Goal: Information Seeking & Learning: Compare options

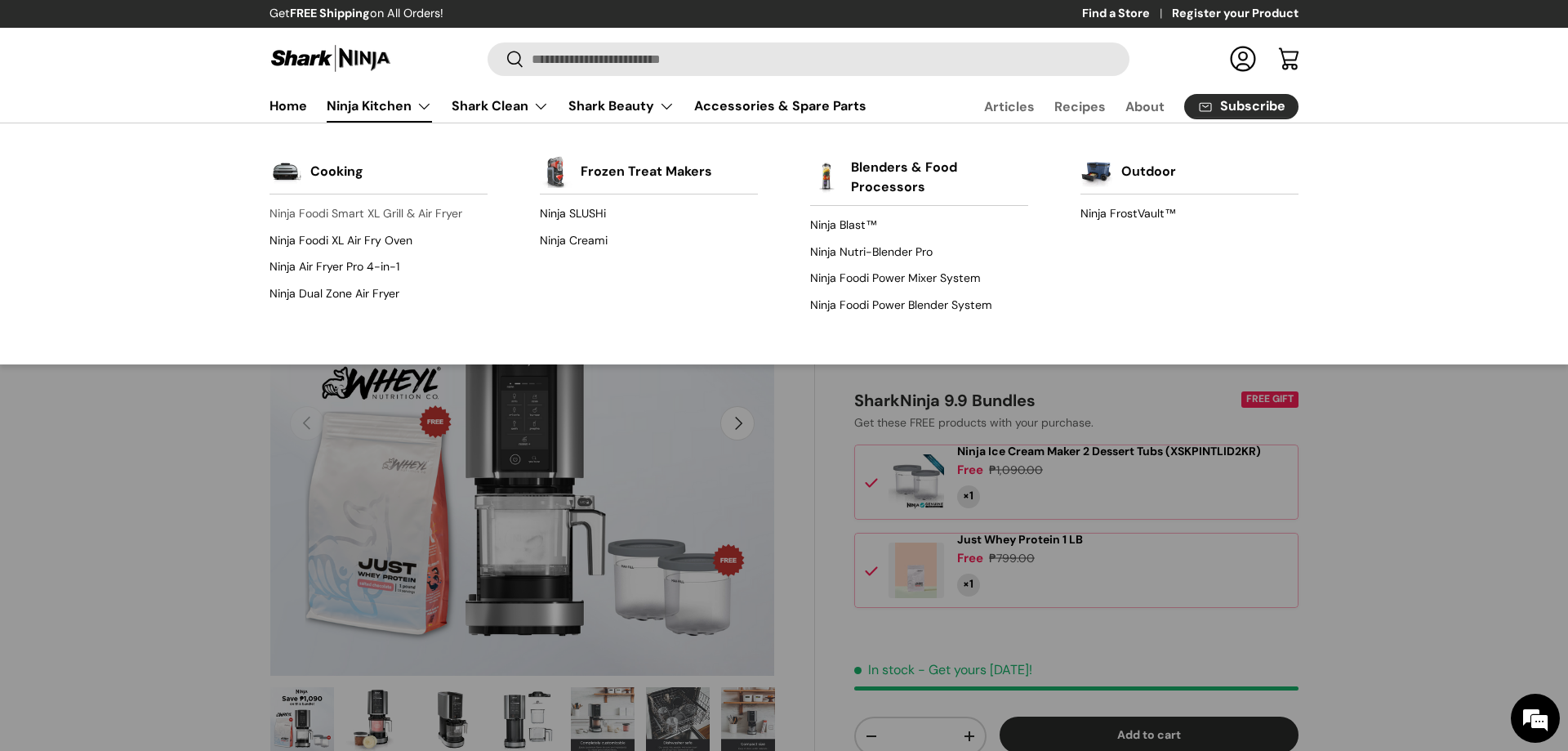
click at [385, 215] on link "Ninja Foodi Smart XL Grill & Air Fryer" at bounding box center [379, 214] width 218 height 26
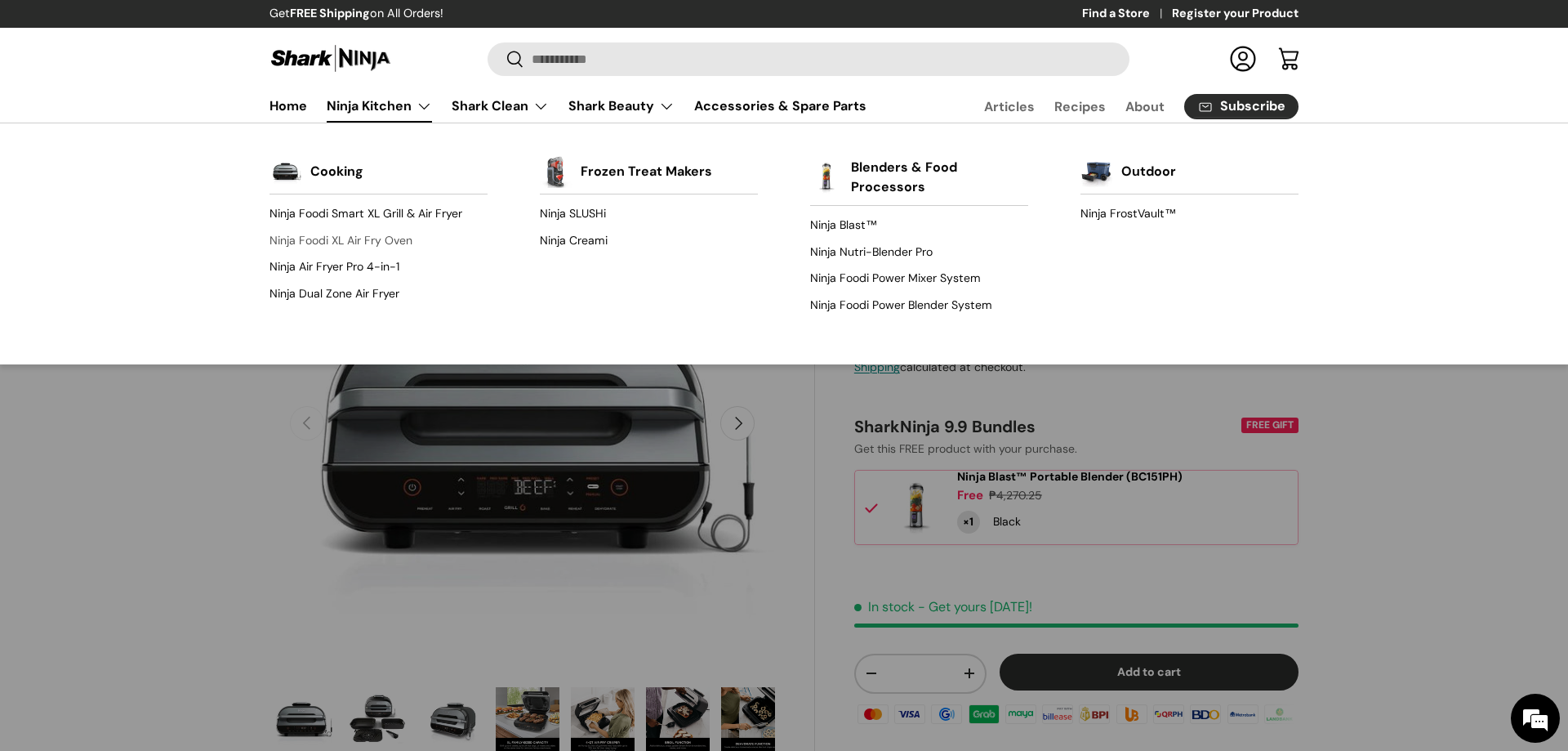
click at [381, 245] on link "Ninja Foodi XL Air Fry Oven" at bounding box center [379, 240] width 218 height 26
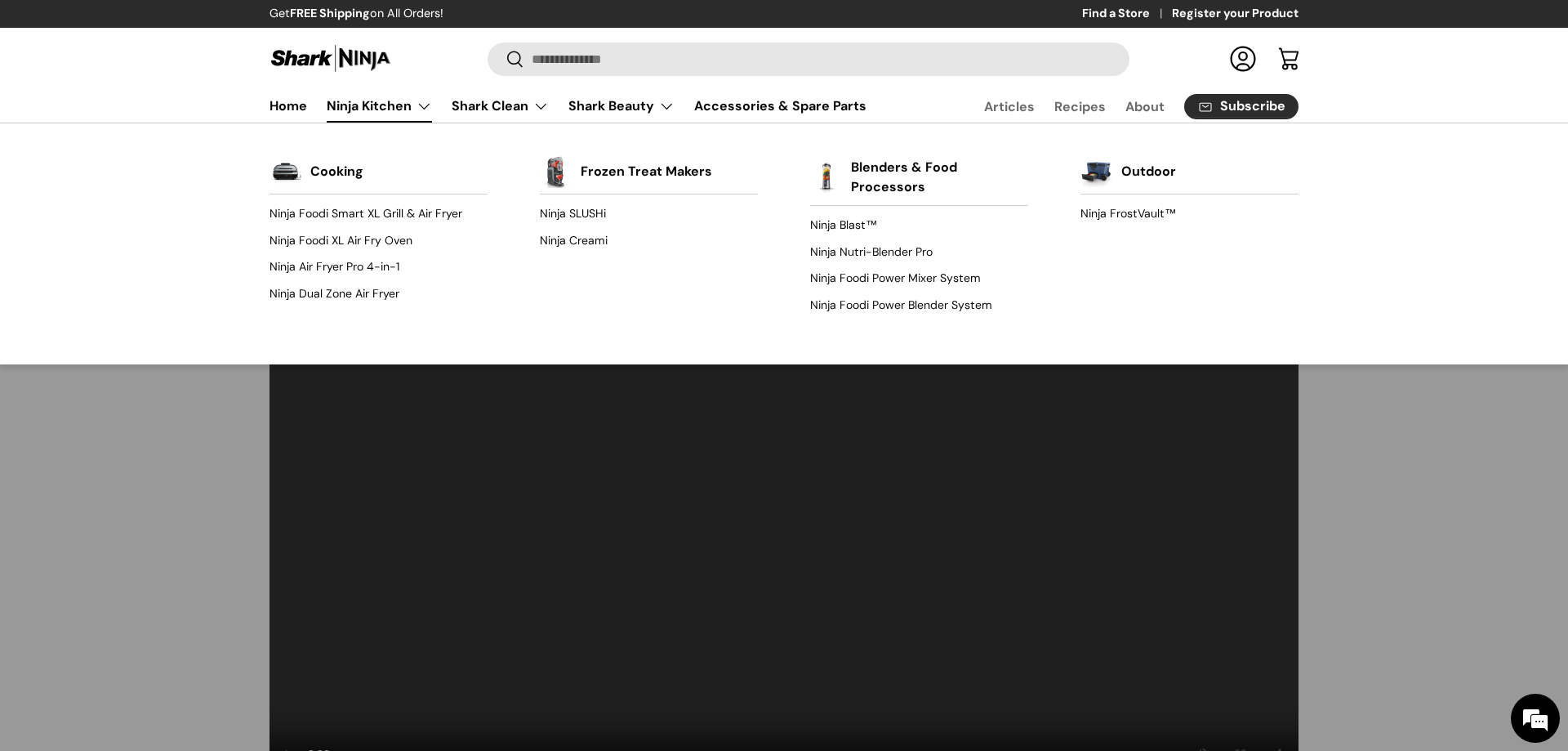
click at [355, 272] on link "Ninja Air Fryer Pro 4-in-1" at bounding box center [379, 267] width 218 height 26
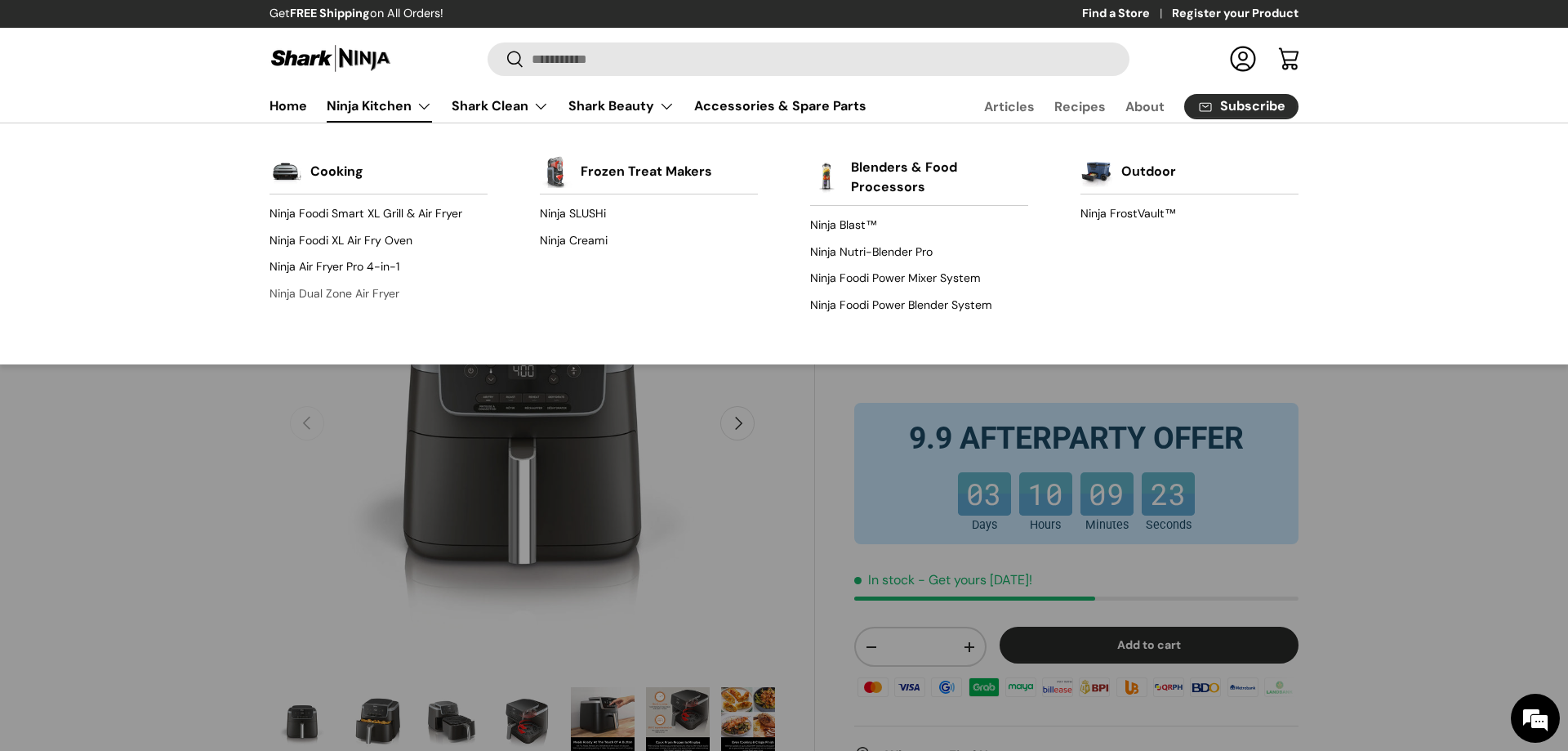
click at [369, 289] on link "Ninja Dual Zone Air Fryer" at bounding box center [379, 293] width 218 height 26
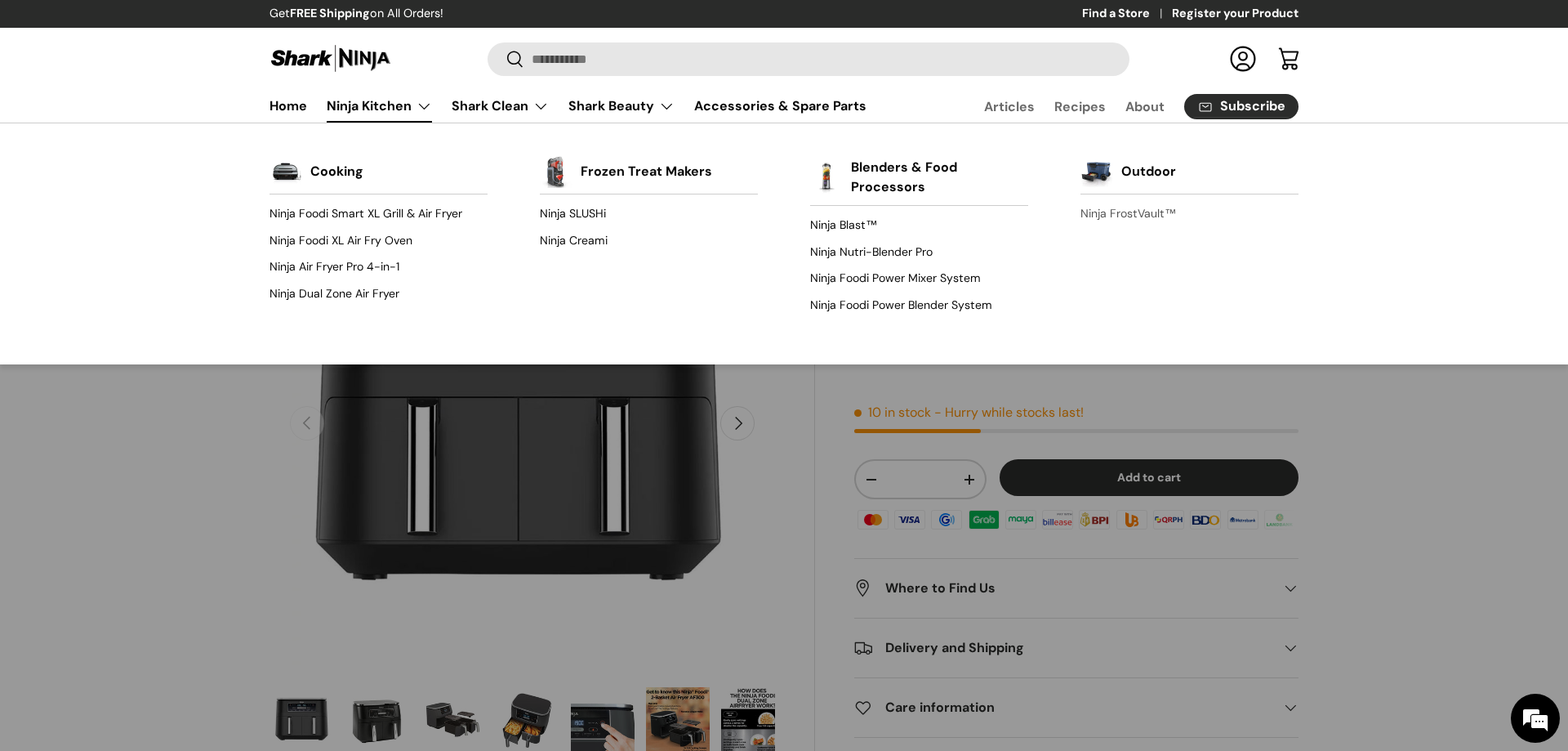
click at [1141, 212] on link "Ninja FrostVault™" at bounding box center [1189, 214] width 218 height 26
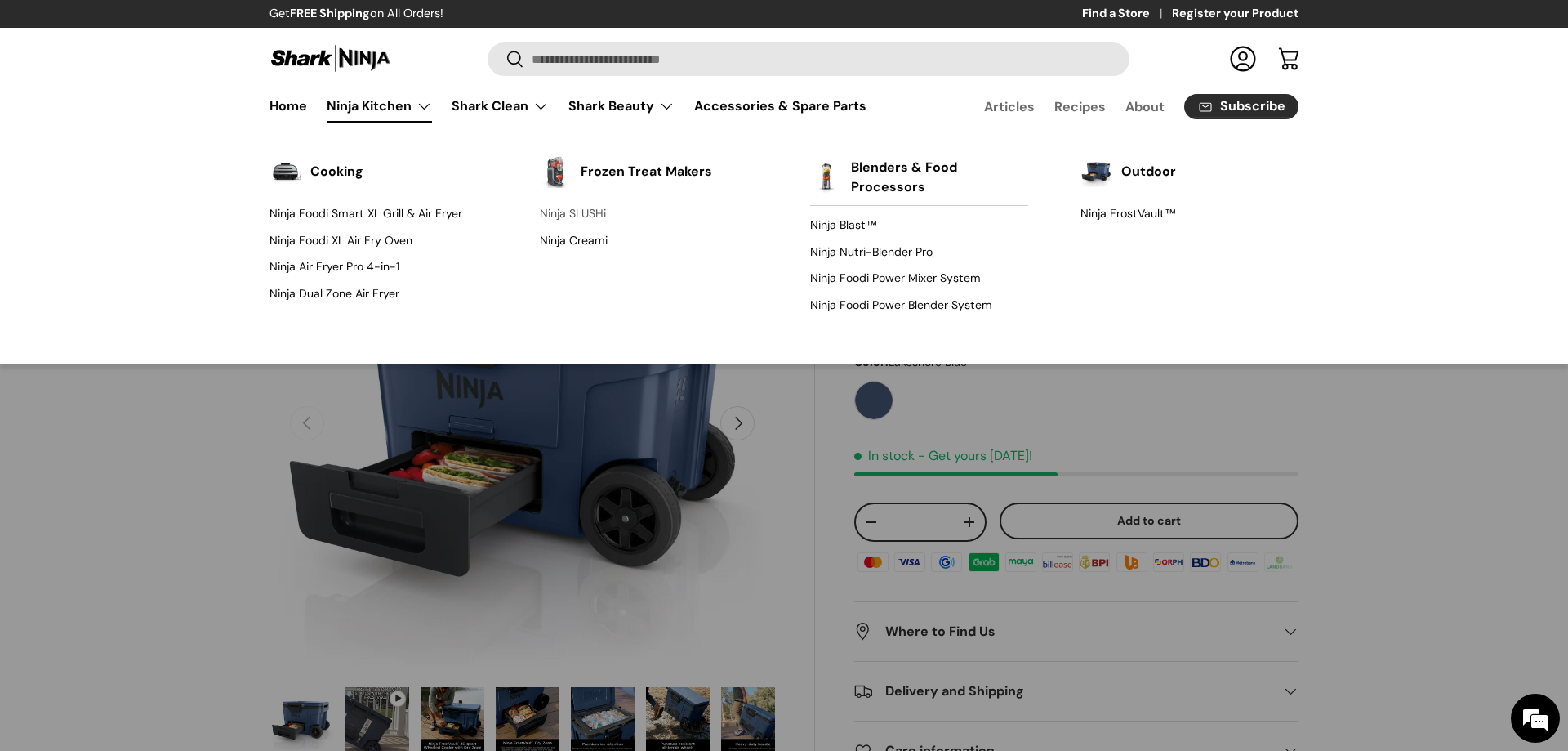
click at [577, 213] on link "Ninja SLUSHi" at bounding box center [649, 214] width 218 height 26
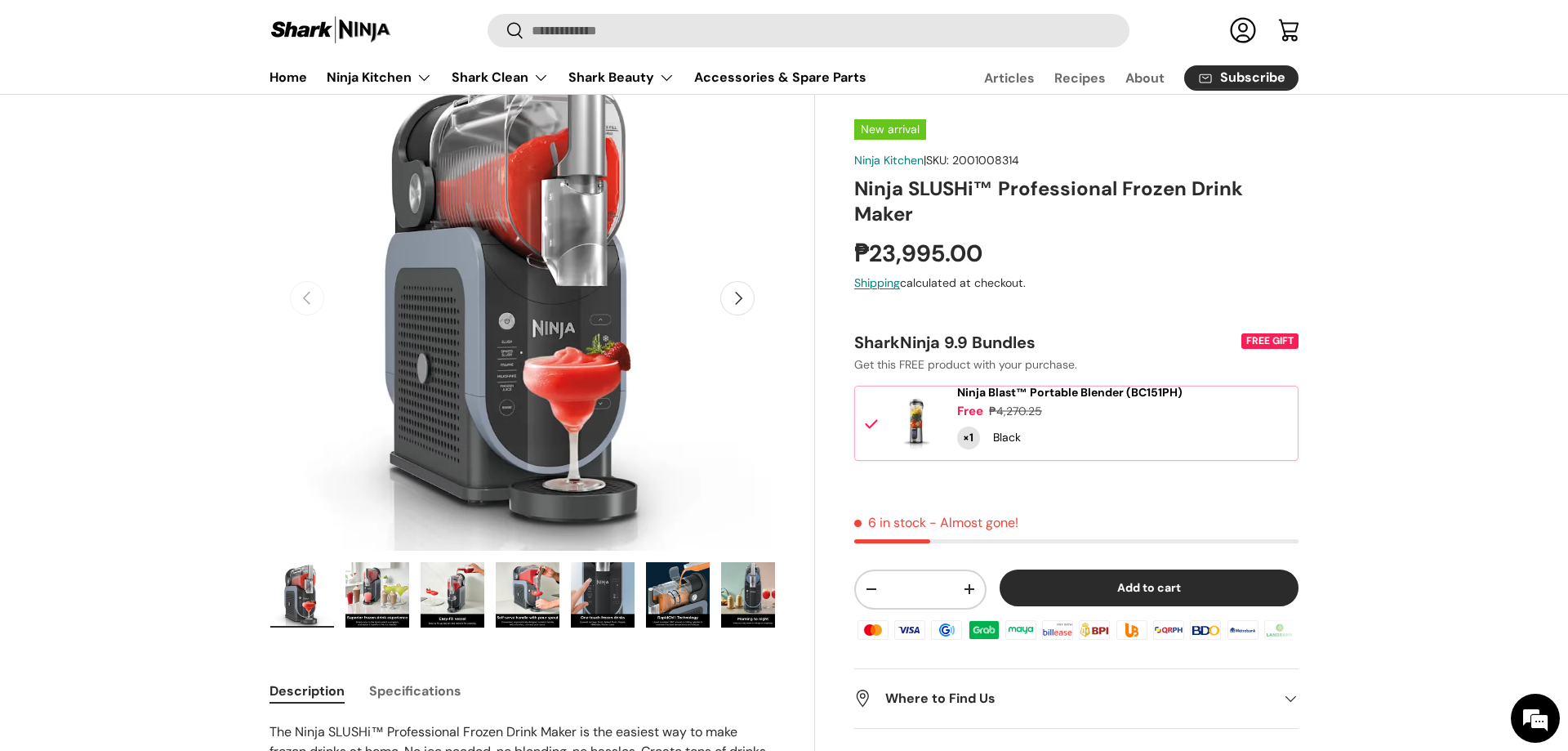
scroll to position [112, 0]
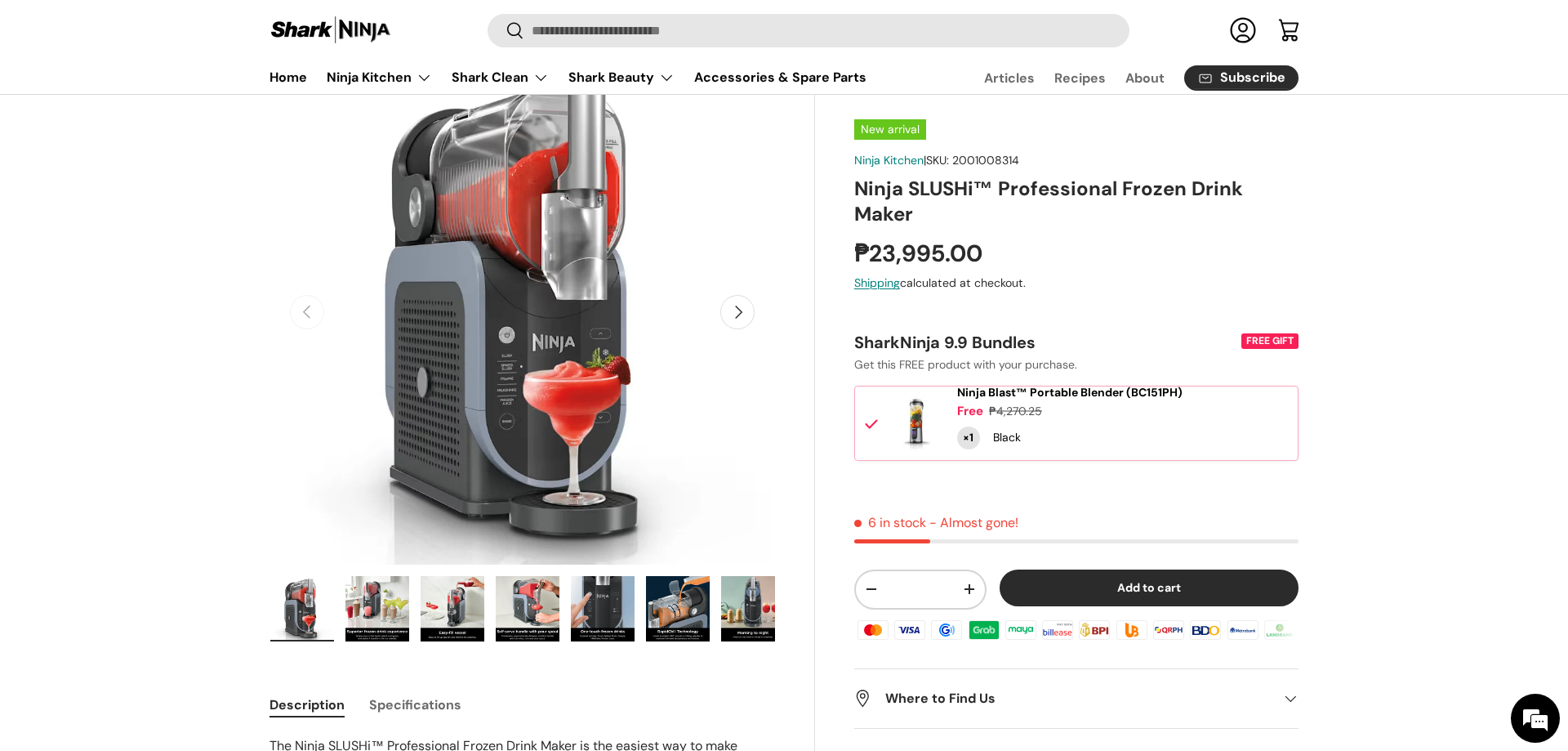
click at [604, 604] on img "Gallery Viewer" at bounding box center [603, 609] width 64 height 66
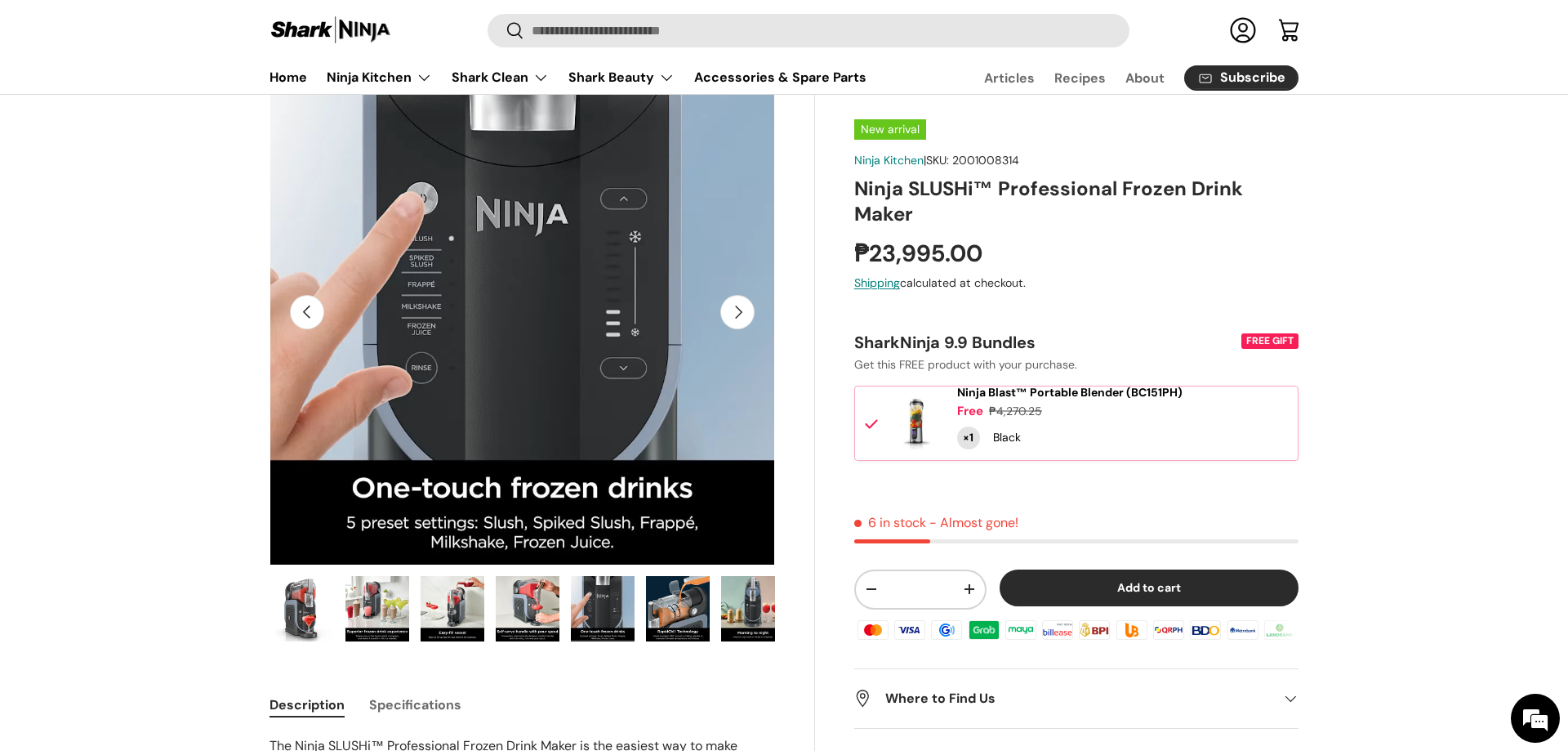
click at [653, 592] on img "Gallery Viewer" at bounding box center [678, 609] width 64 height 66
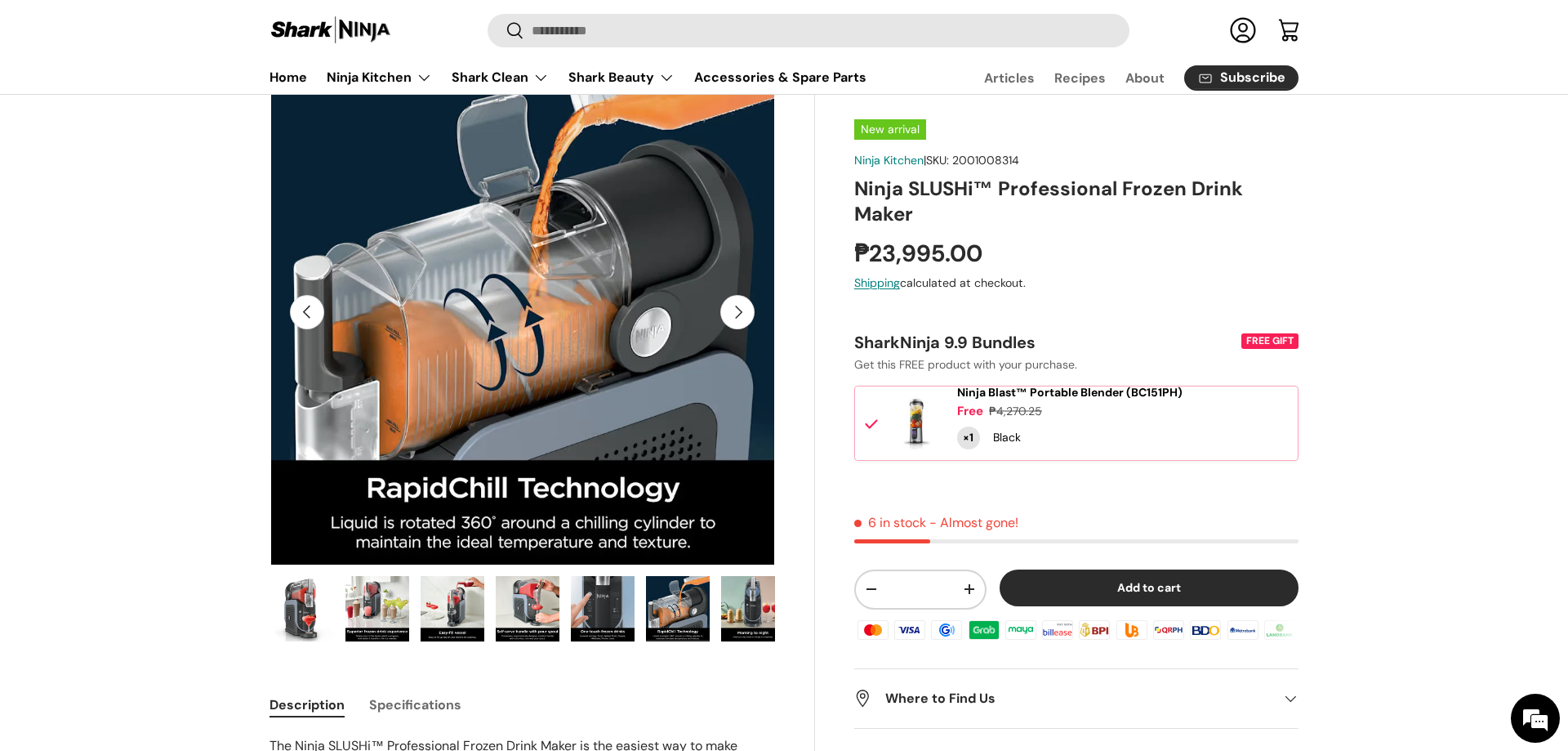
click at [751, 607] on img "Gallery Viewer" at bounding box center [753, 609] width 64 height 66
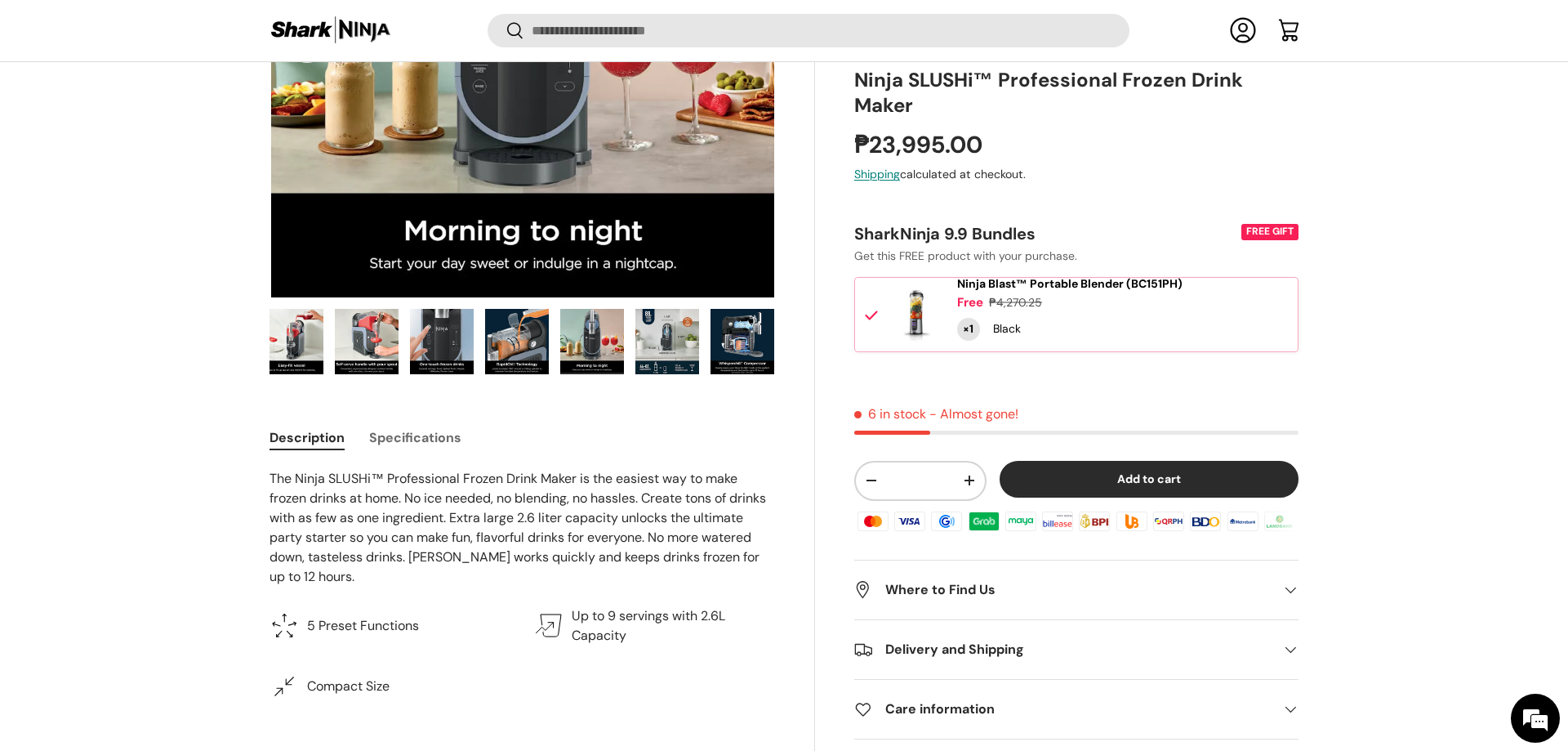
scroll to position [0, 0]
